Goal: Task Accomplishment & Management: Use online tool/utility

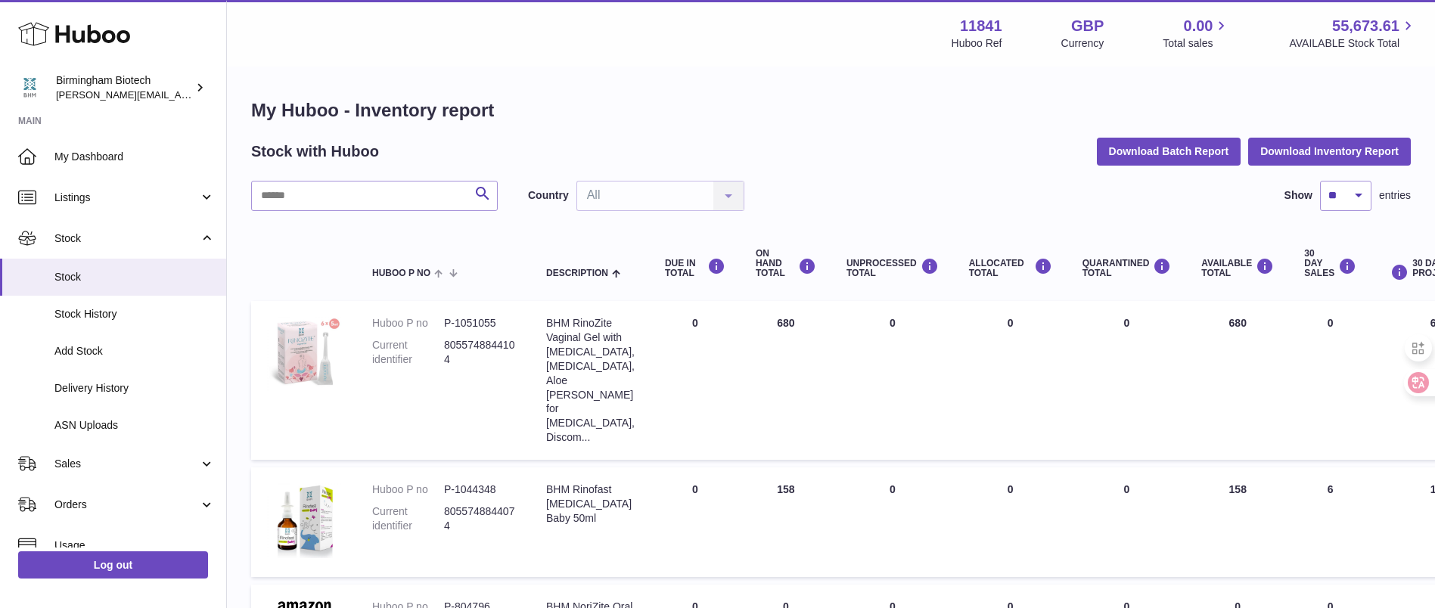
click at [487, 320] on dd "P-1051055" at bounding box center [480, 323] width 72 height 14
copy dd "1051055"
click at [101, 478] on link "Sales" at bounding box center [113, 463] width 226 height 41
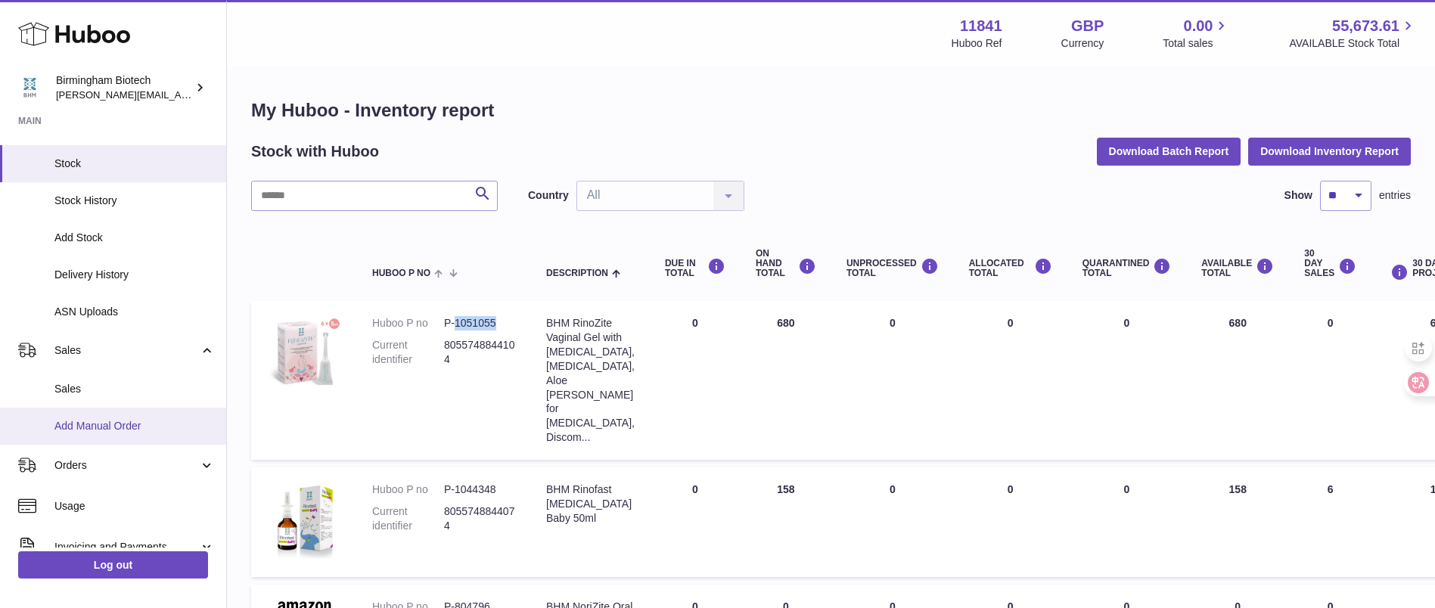
click at [125, 423] on span "Add Manual Order" at bounding box center [134, 426] width 160 height 14
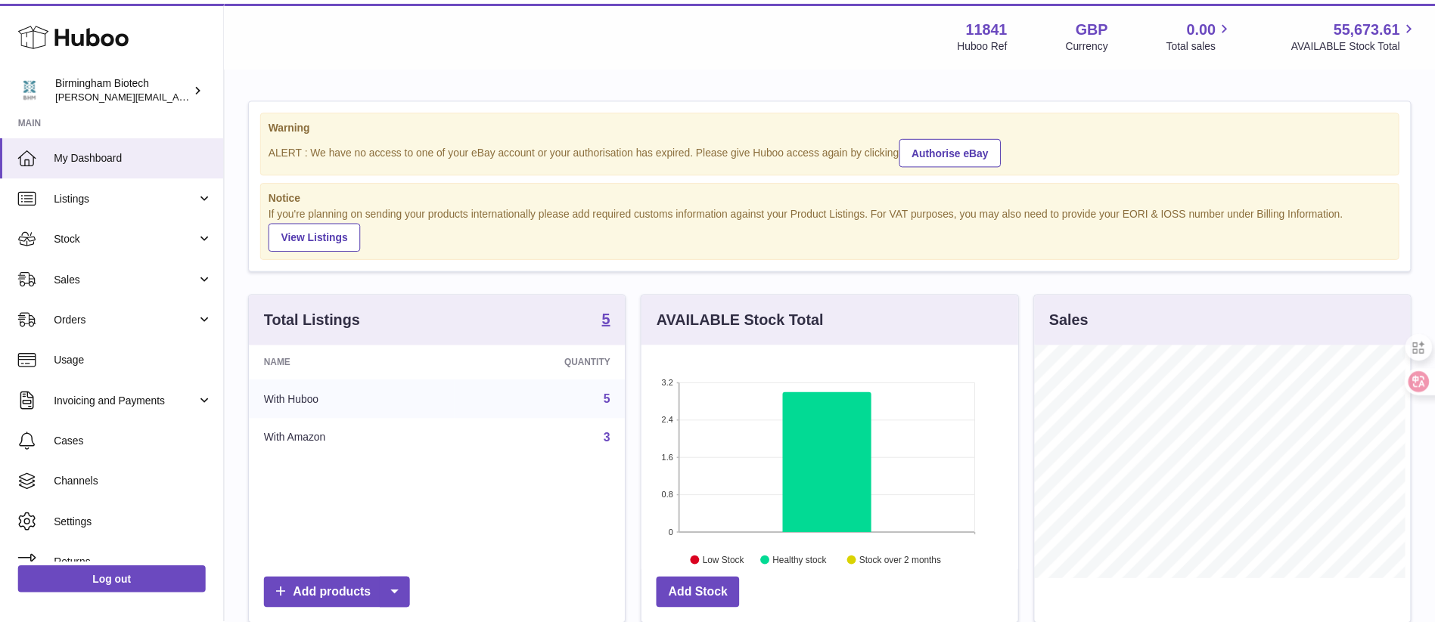
scroll to position [236, 381]
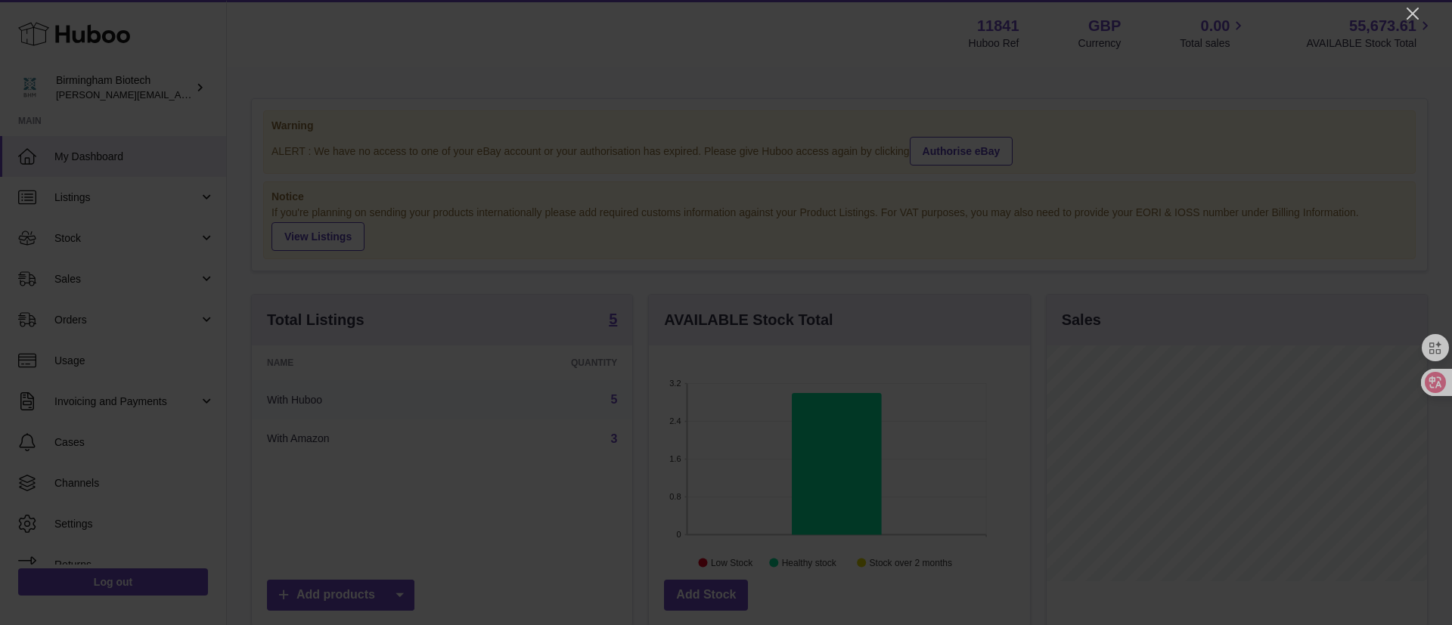
click at [1399, 7] on div at bounding box center [726, 312] width 1452 height 625
click at [1411, 11] on icon "Close" at bounding box center [1413, 14] width 12 height 12
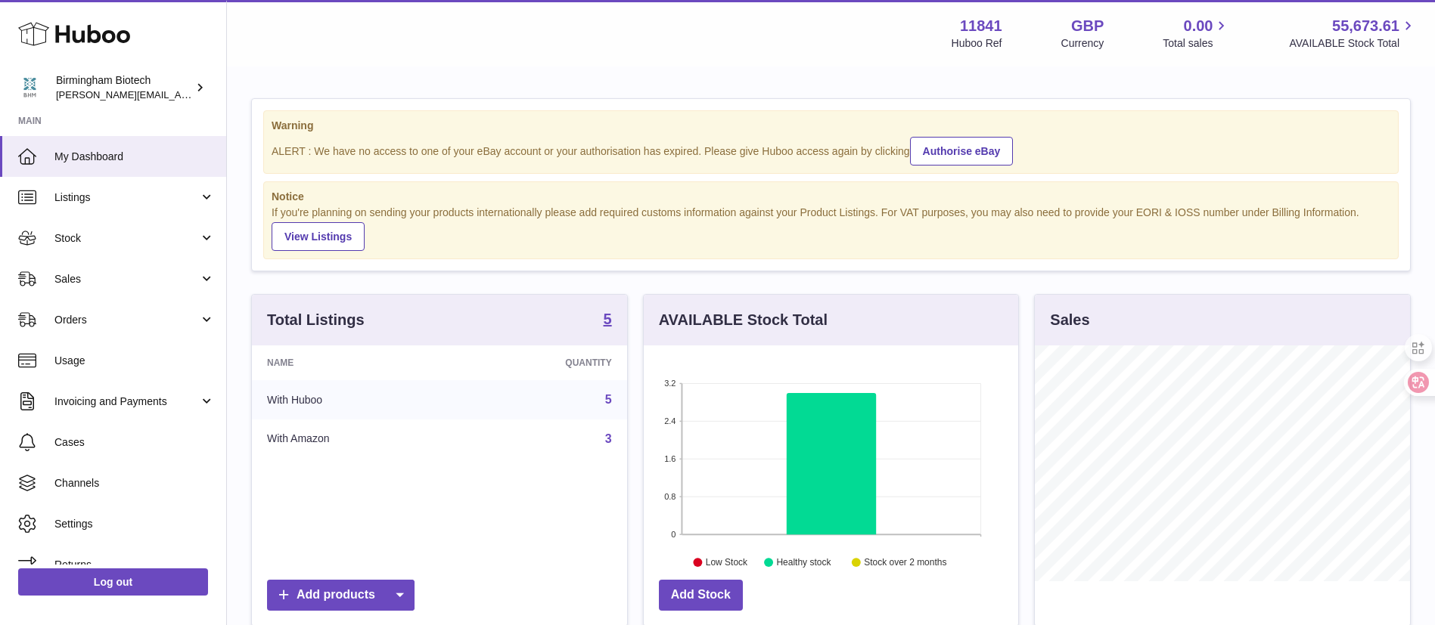
scroll to position [755963, 755824]
click at [100, 327] on link "Orders" at bounding box center [113, 319] width 226 height 41
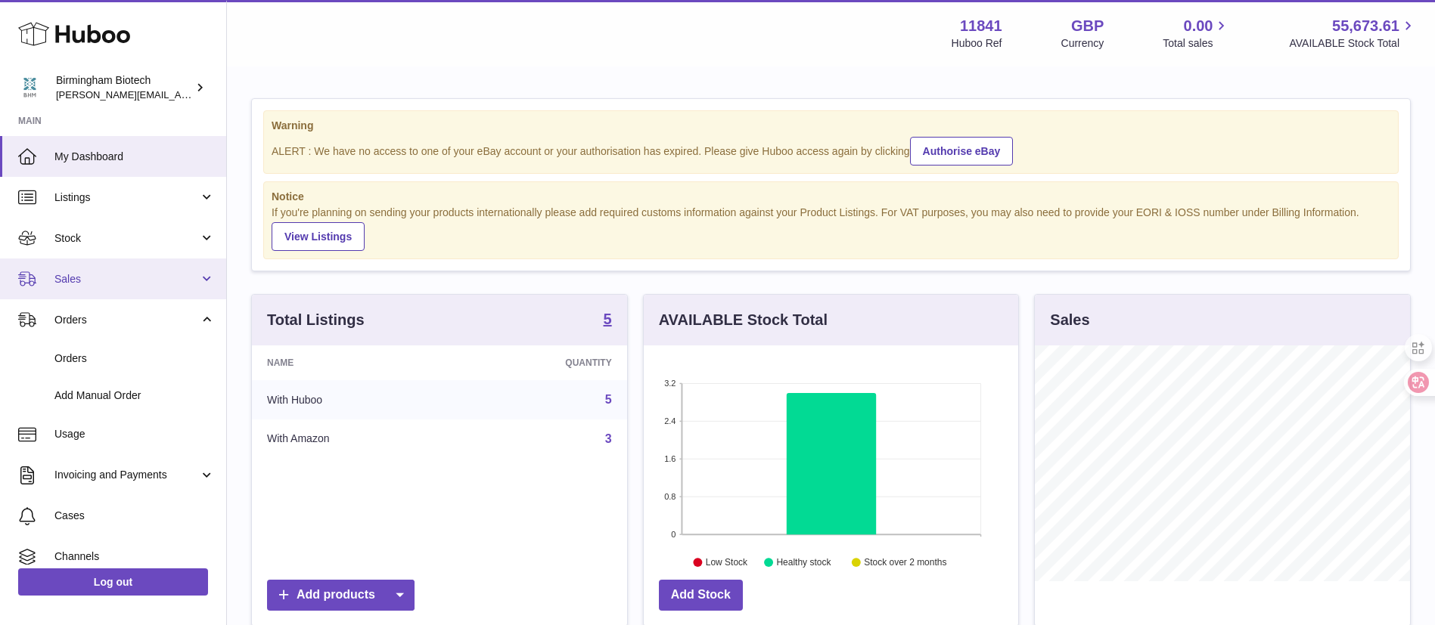
click at [97, 287] on link "Sales" at bounding box center [113, 279] width 226 height 41
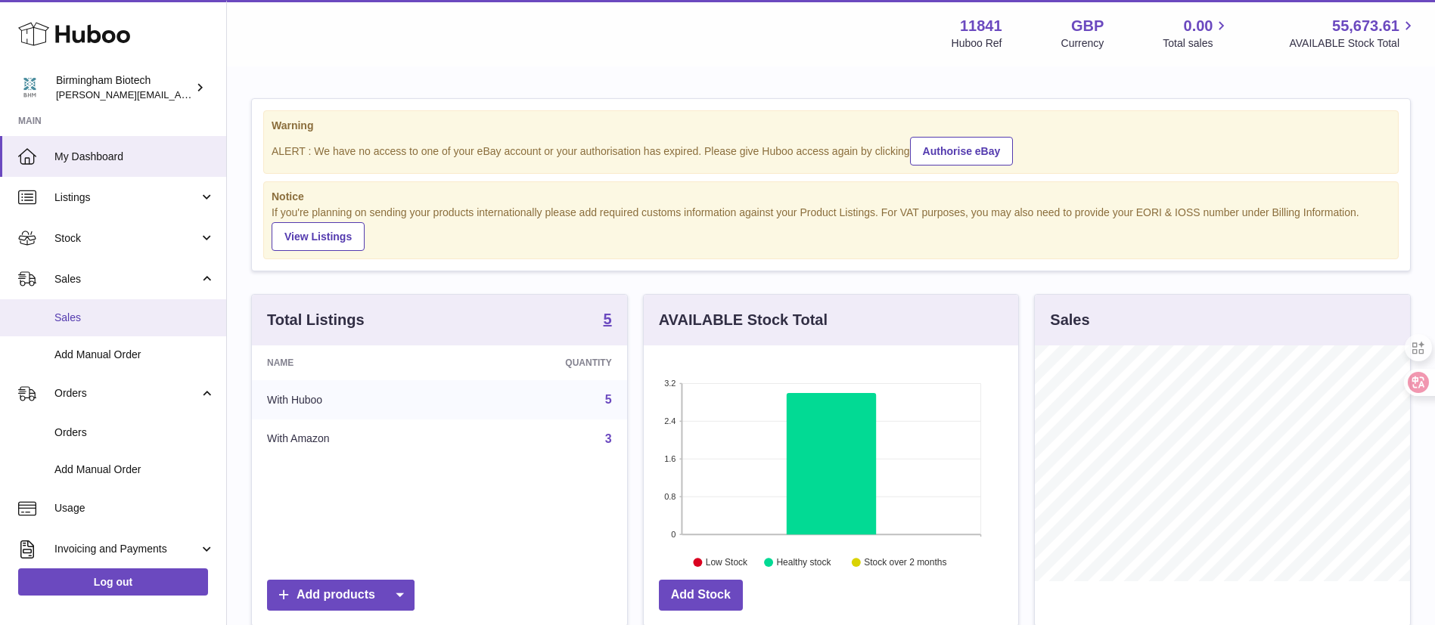
click at [101, 333] on link "Sales" at bounding box center [113, 317] width 226 height 37
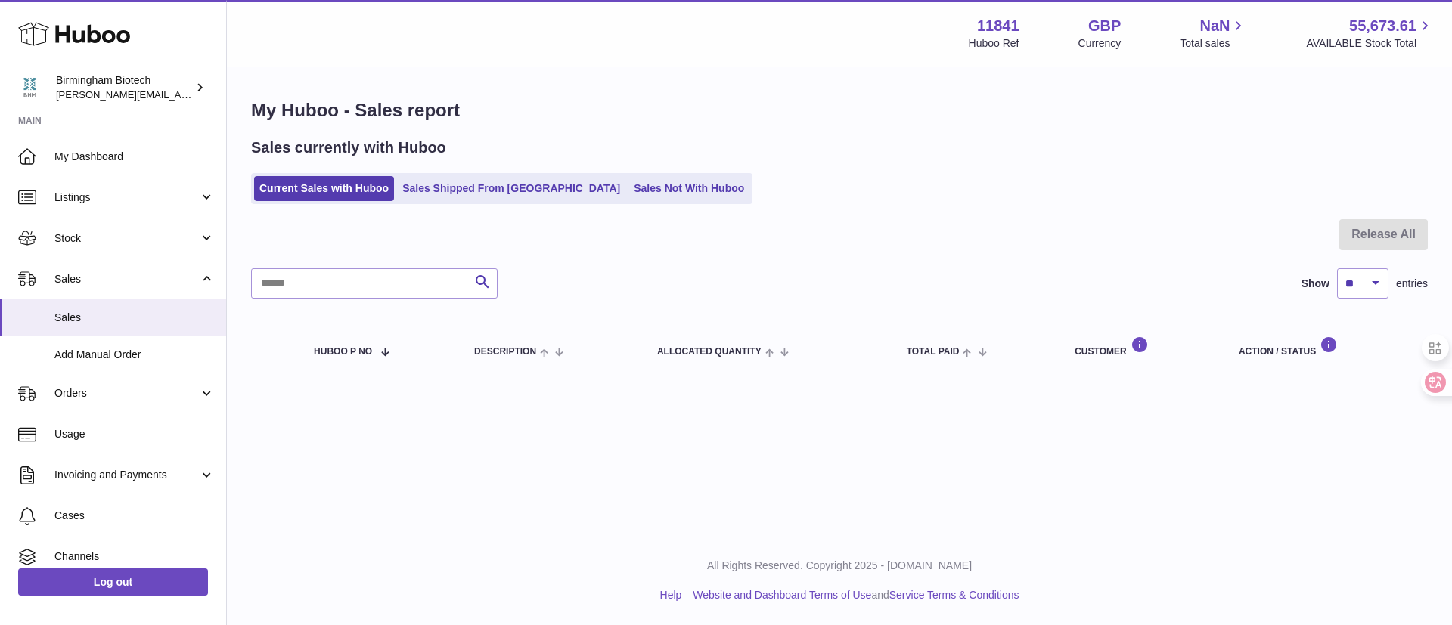
click at [131, 351] on span "Add Manual Order" at bounding box center [134, 355] width 160 height 14
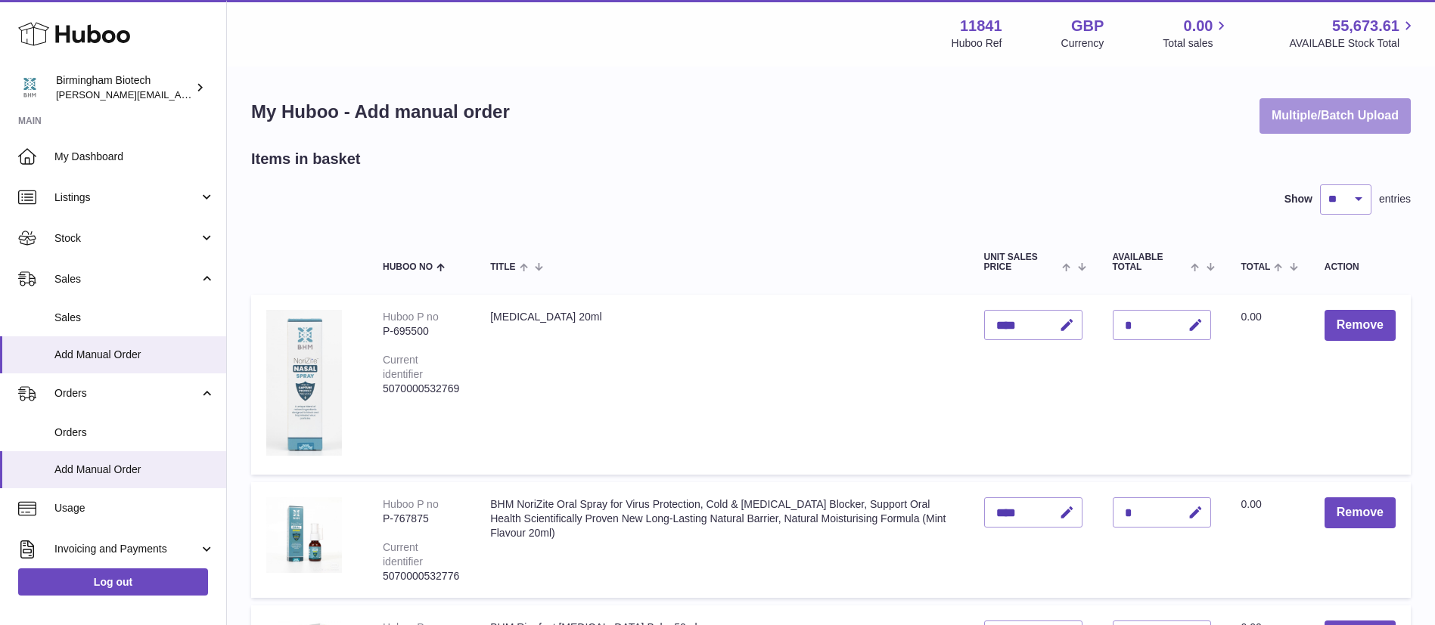
click at [1345, 116] on button "Multiple/Batch Upload" at bounding box center [1334, 116] width 151 height 36
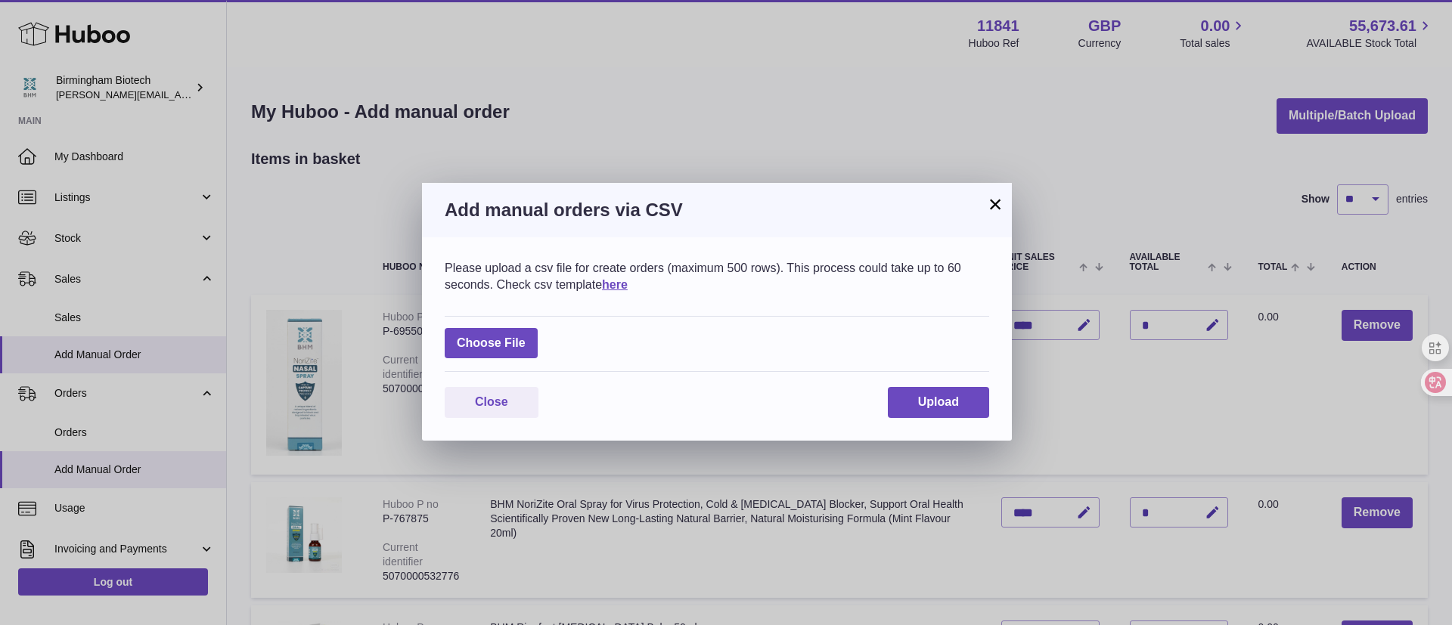
click at [554, 344] on div "Choose File" at bounding box center [717, 344] width 544 height 57
click at [506, 342] on label at bounding box center [491, 343] width 93 height 31
click at [526, 337] on input "file" at bounding box center [526, 336] width 1 height 1
type input "**********"
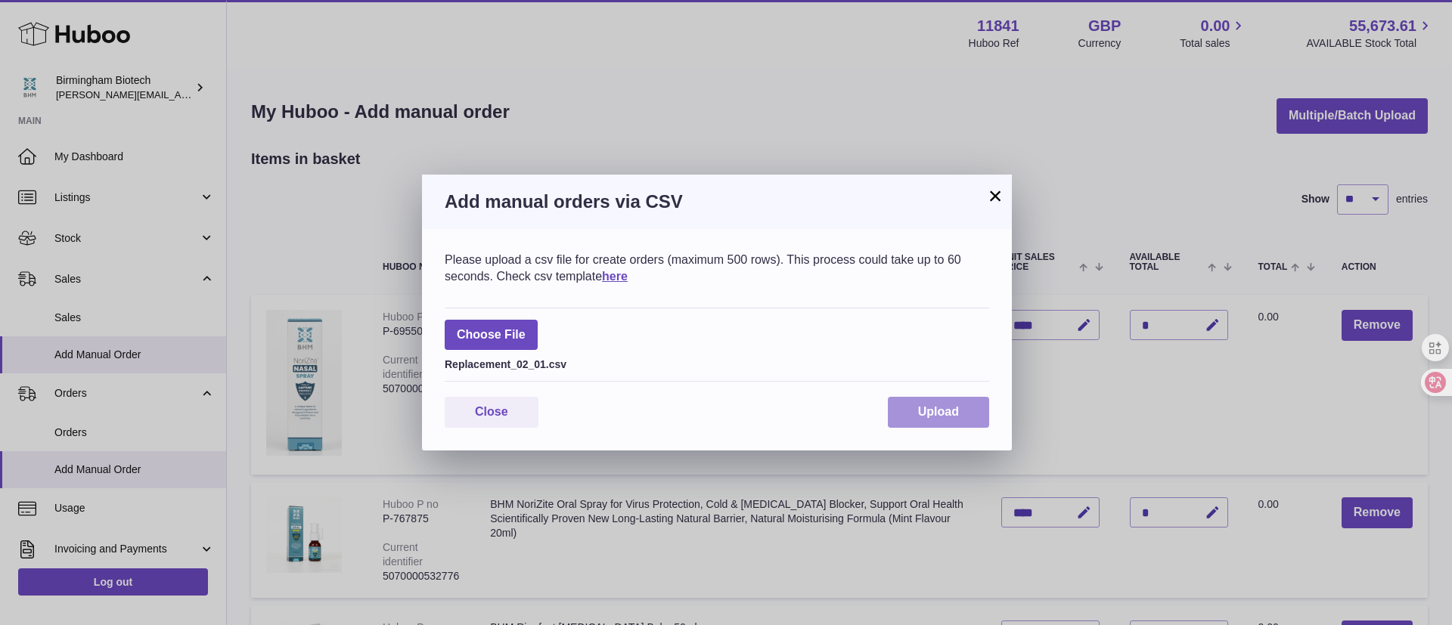
click at [938, 417] on span "Upload" at bounding box center [938, 411] width 41 height 13
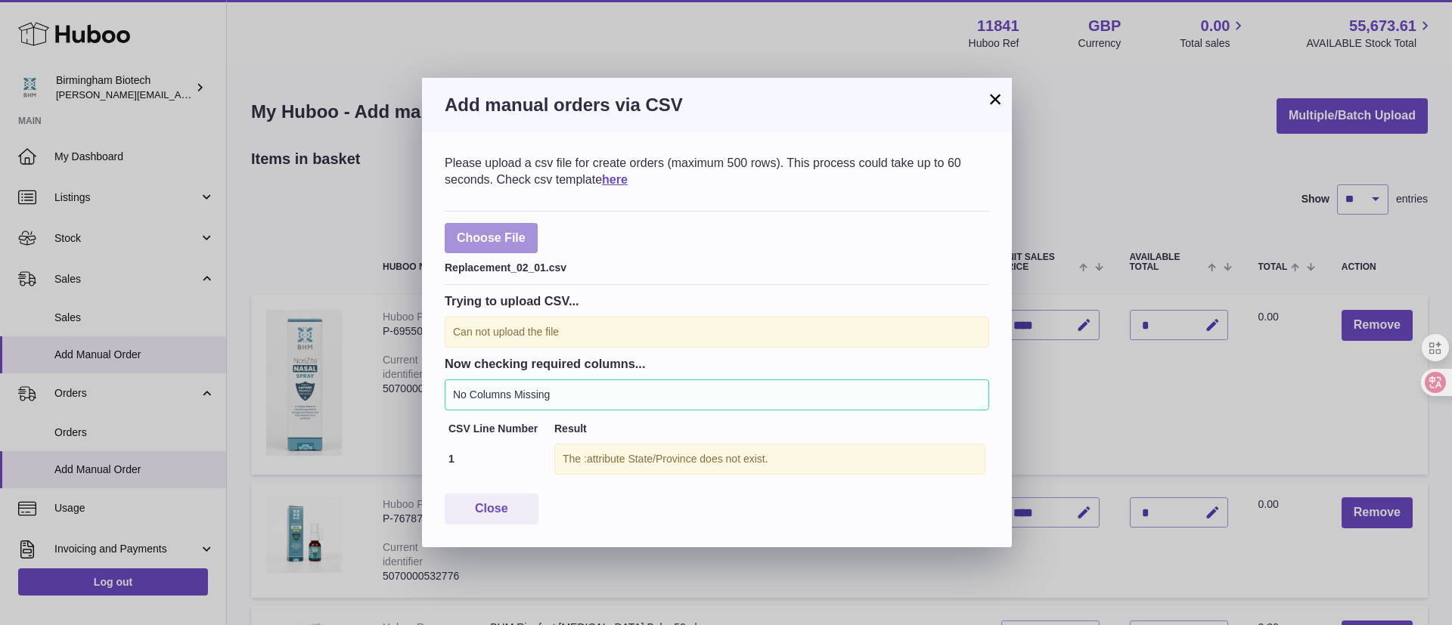
click at [502, 240] on label at bounding box center [491, 238] width 93 height 31
click at [526, 231] on input "file" at bounding box center [526, 231] width 1 height 1
type input "**********"
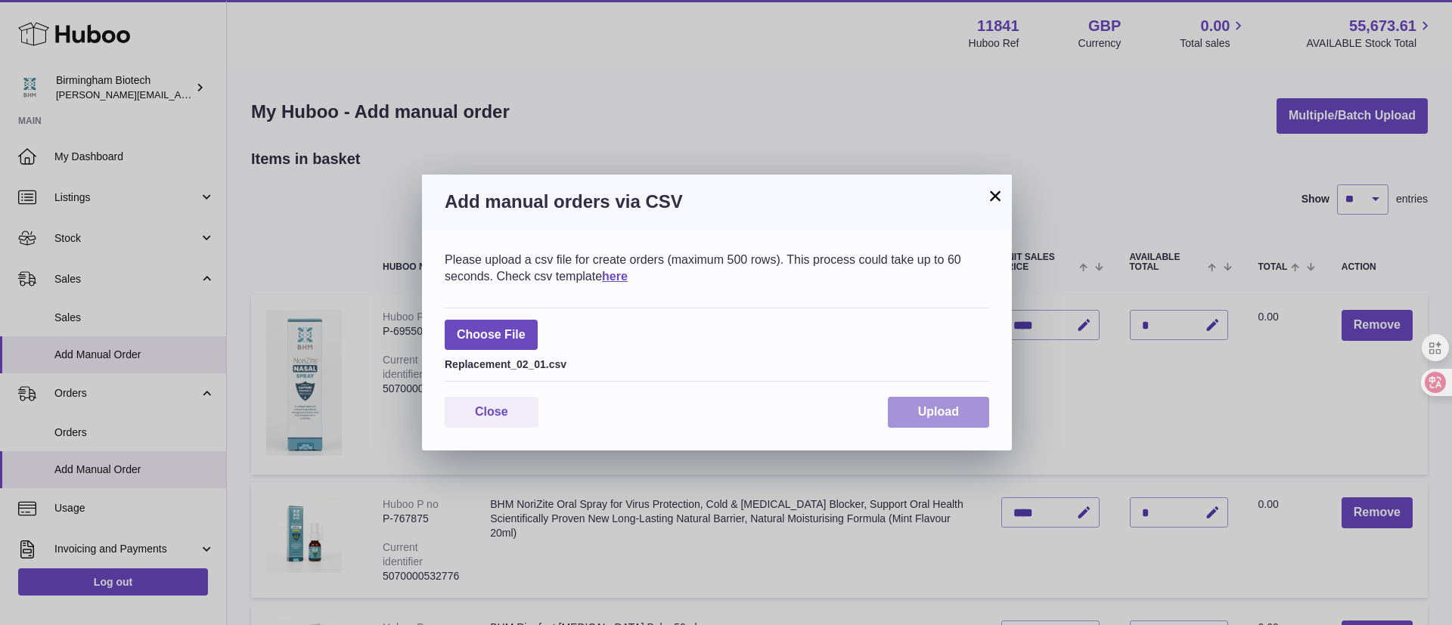
click at [957, 414] on span "Upload" at bounding box center [938, 411] width 41 height 13
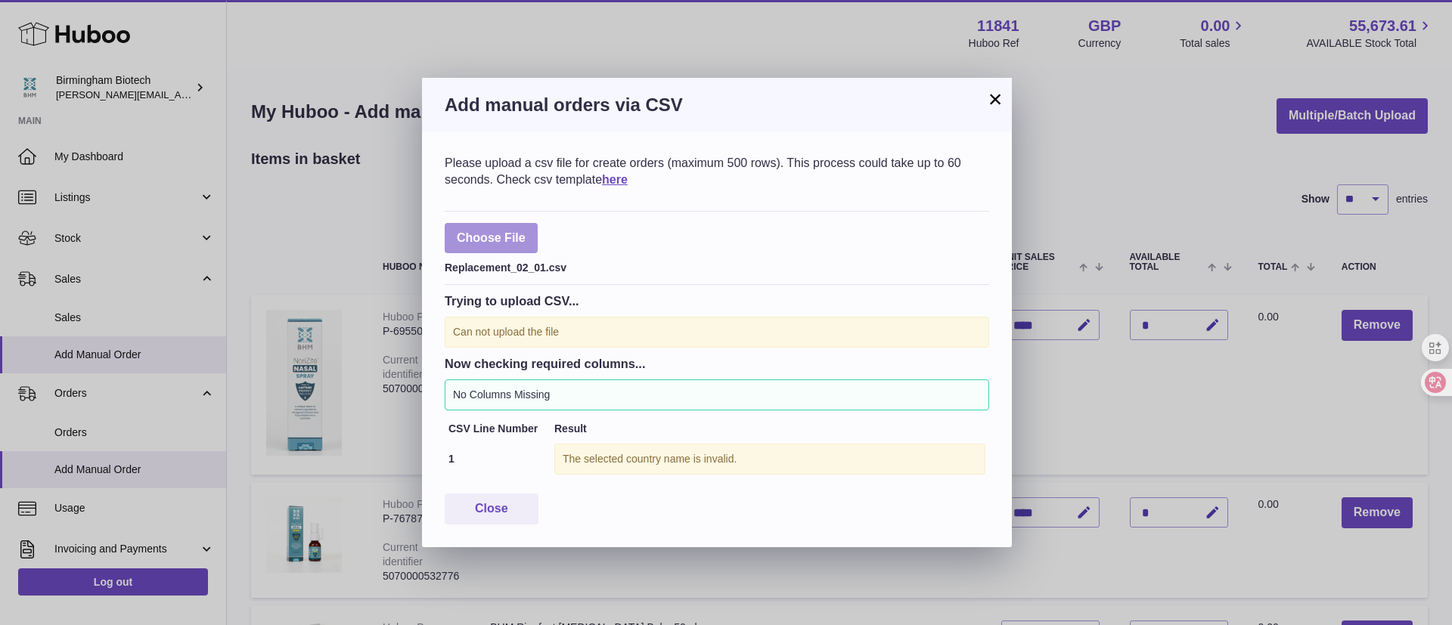
click at [523, 249] on label at bounding box center [491, 238] width 93 height 31
click at [526, 231] on input "file" at bounding box center [526, 231] width 1 height 1
type input "**********"
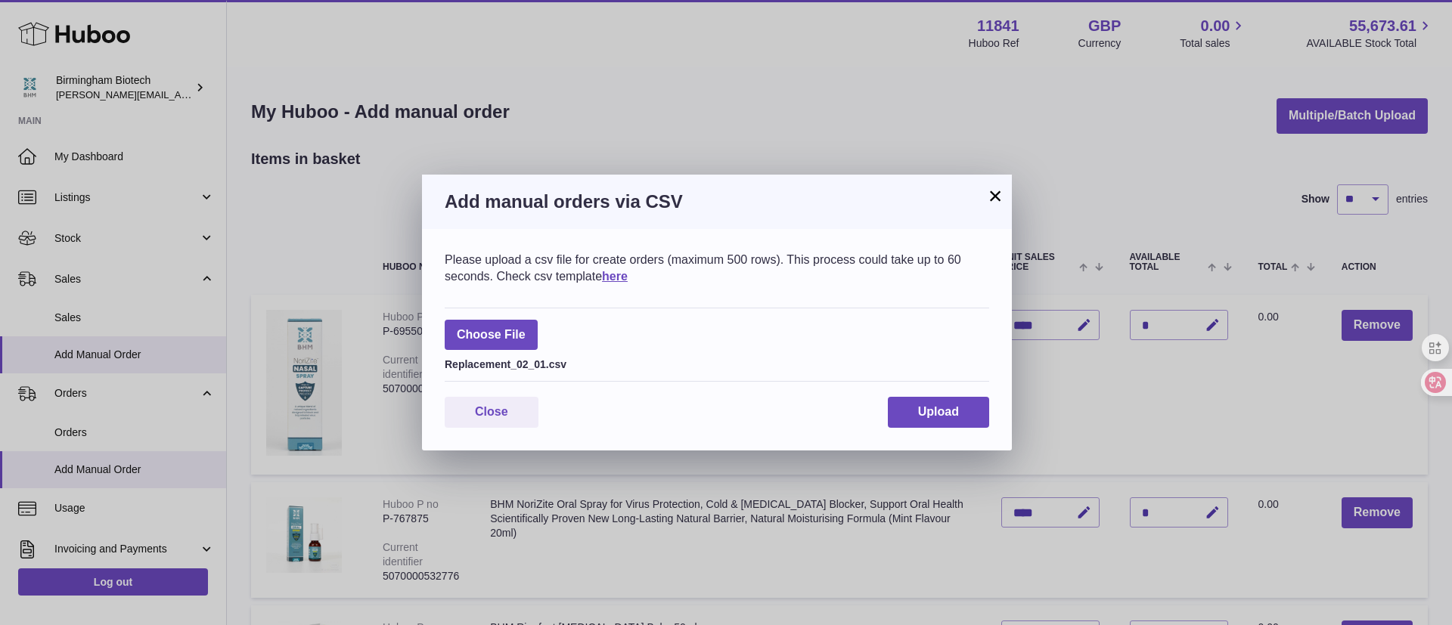
click at [910, 429] on div "Please upload a csv file for create orders (maximum 500 rows). This process cou…" at bounding box center [717, 340] width 590 height 222
click at [911, 429] on div "Please upload a csv file for create orders (maximum 500 rows). This process cou…" at bounding box center [717, 340] width 590 height 222
click at [919, 411] on span "Upload" at bounding box center [938, 411] width 41 height 13
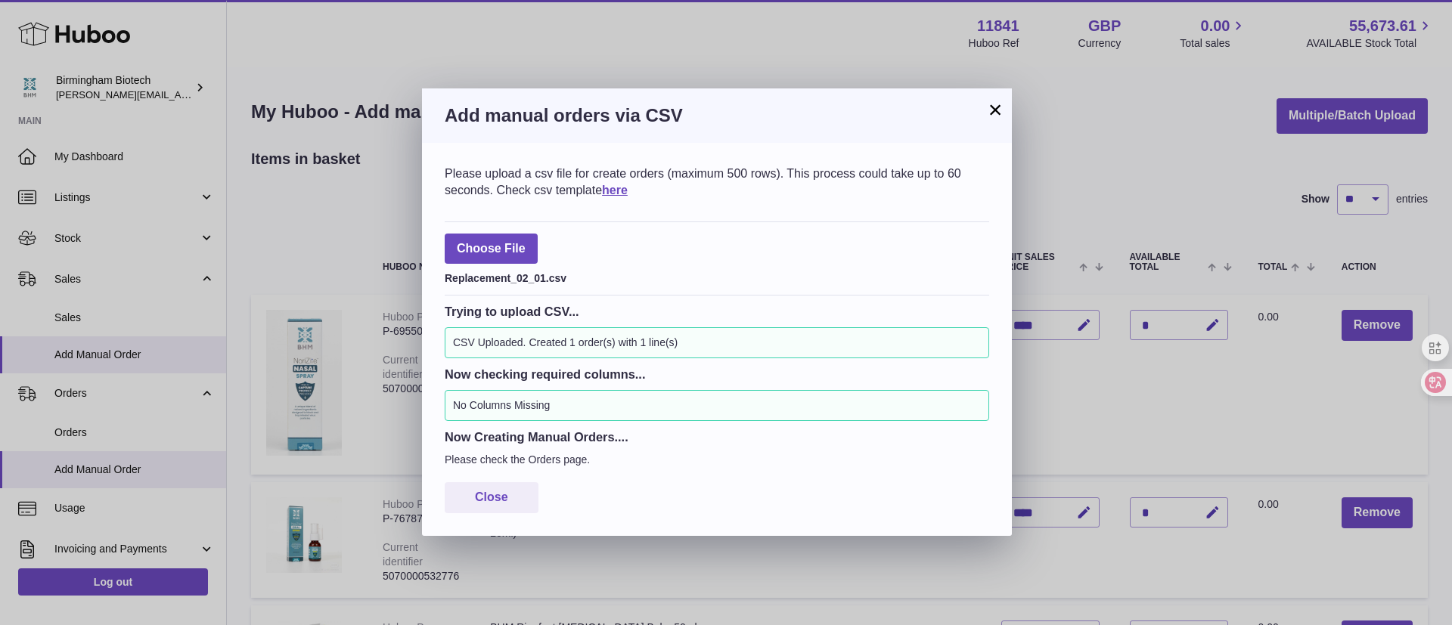
click at [985, 111] on h3 "Add manual orders via CSV" at bounding box center [717, 116] width 544 height 24
click at [991, 112] on button "×" at bounding box center [995, 110] width 18 height 18
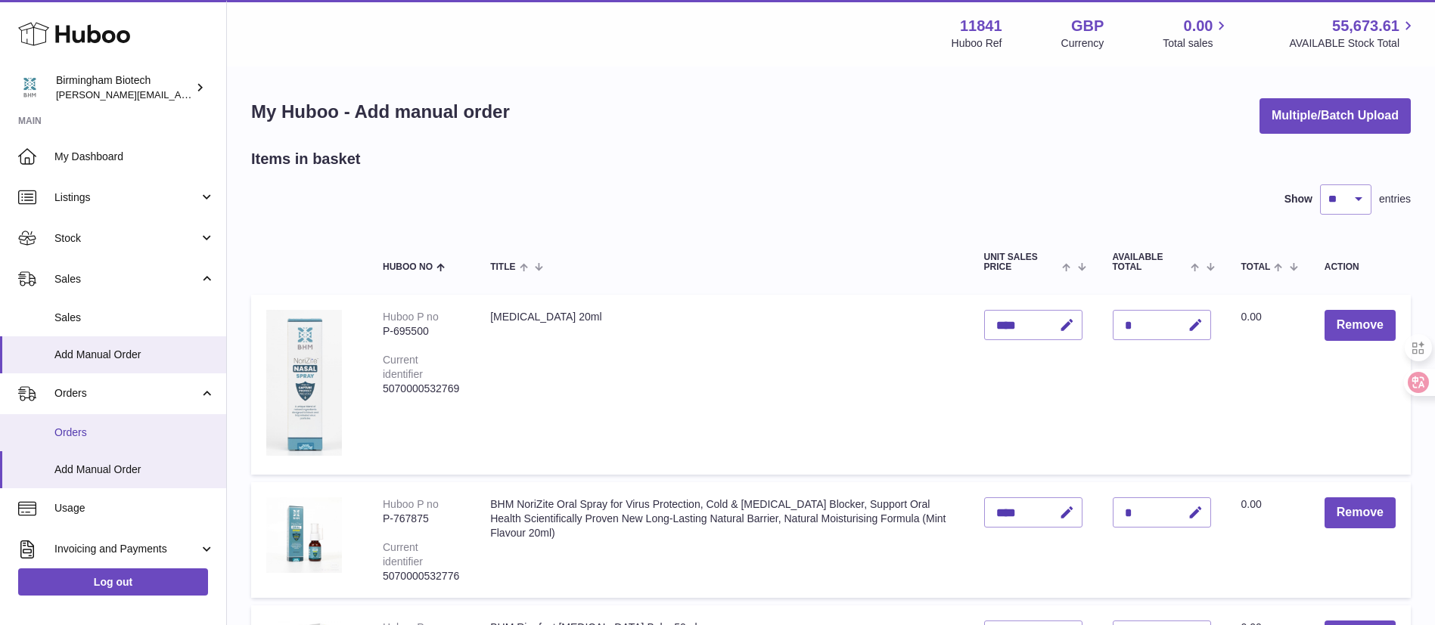
click at [118, 423] on link "Orders" at bounding box center [113, 432] width 226 height 37
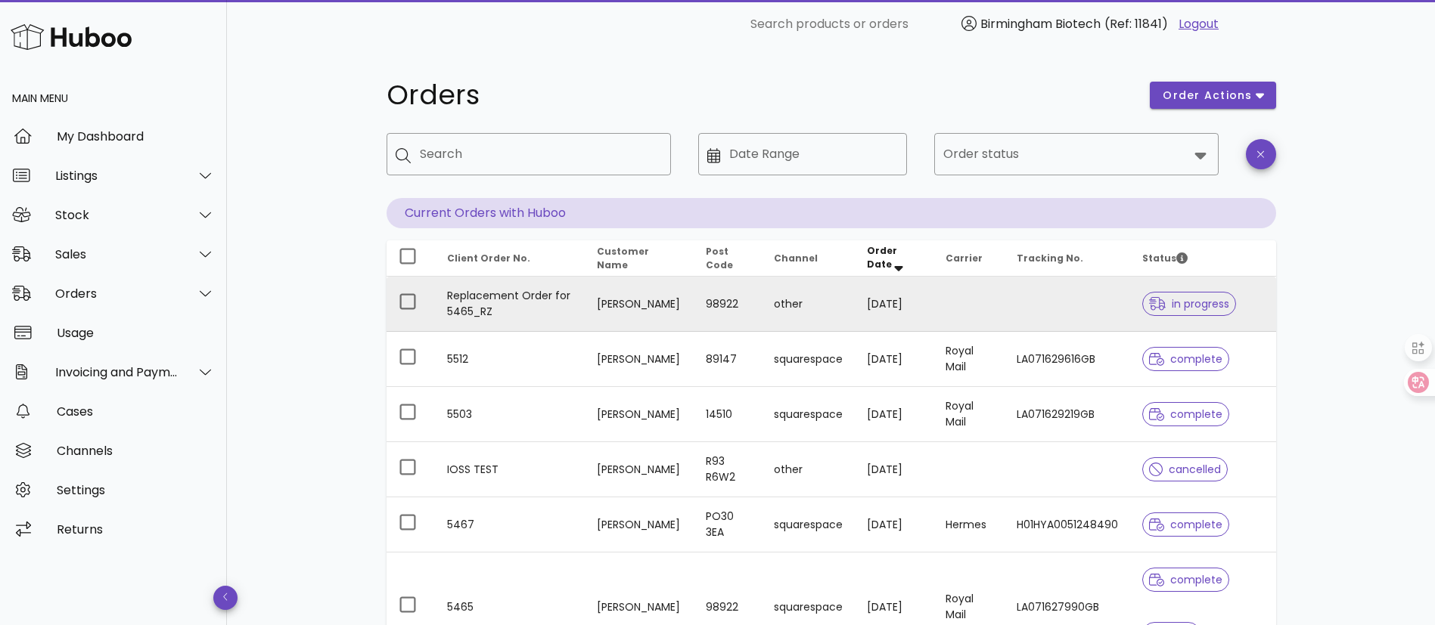
click at [1098, 300] on td at bounding box center [1067, 304] width 126 height 55
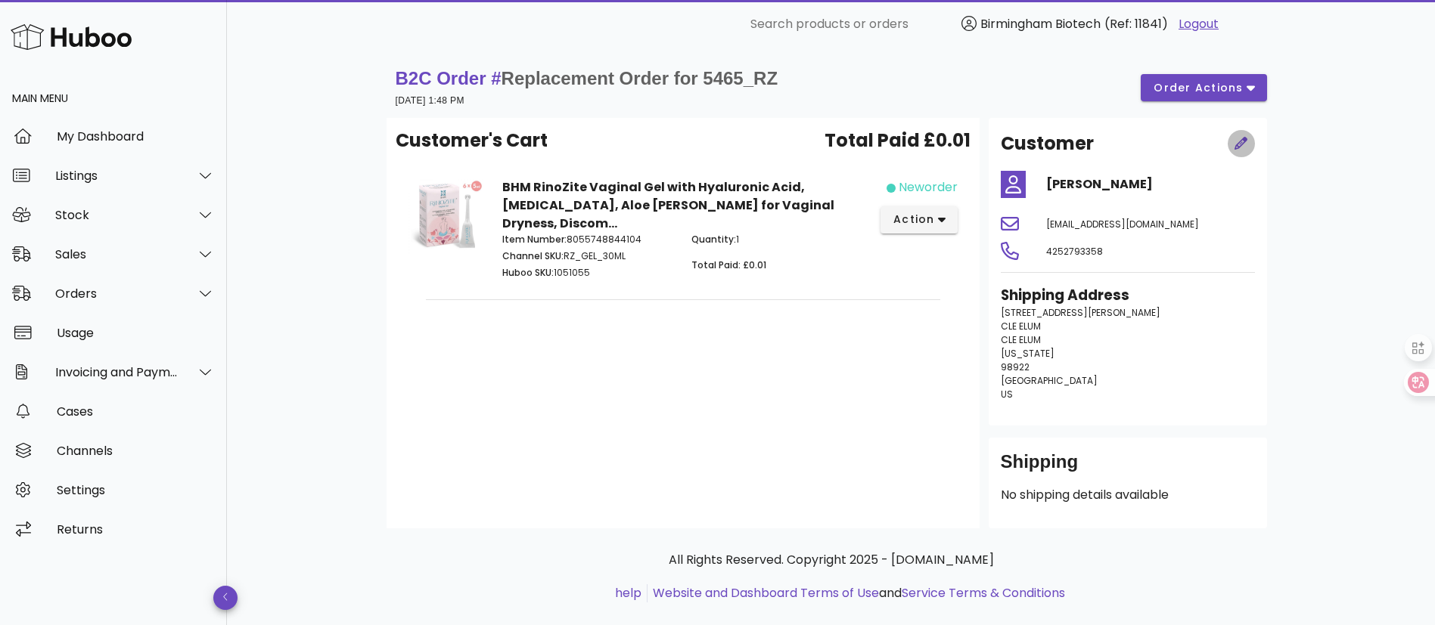
click at [1241, 144] on icon "button" at bounding box center [1240, 143] width 13 height 13
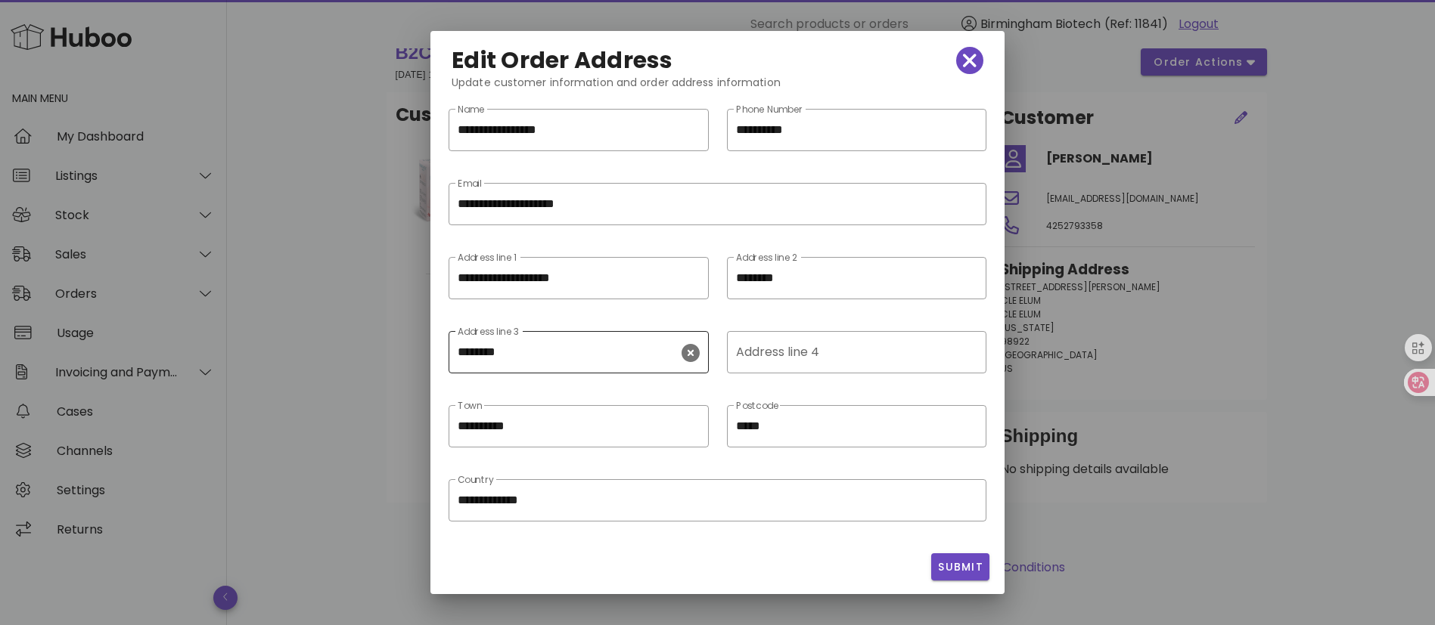
scroll to position [7, 0]
click at [1221, 235] on div at bounding box center [717, 312] width 1435 height 625
drag, startPoint x: 957, startPoint y: 51, endPoint x: 997, endPoint y: 108, distance: 69.0
click at [963, 51] on icon "button" at bounding box center [970, 58] width 14 height 21
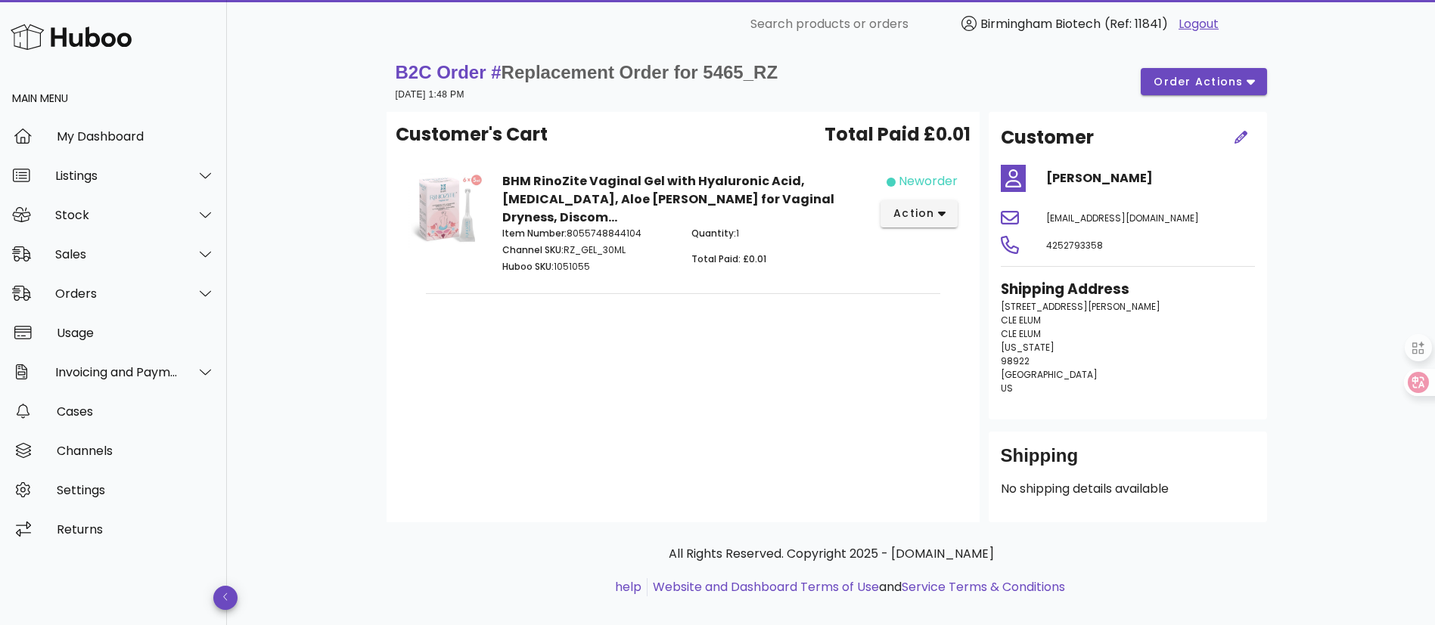
scroll to position [0, 0]
